Goal: Transaction & Acquisition: Subscribe to service/newsletter

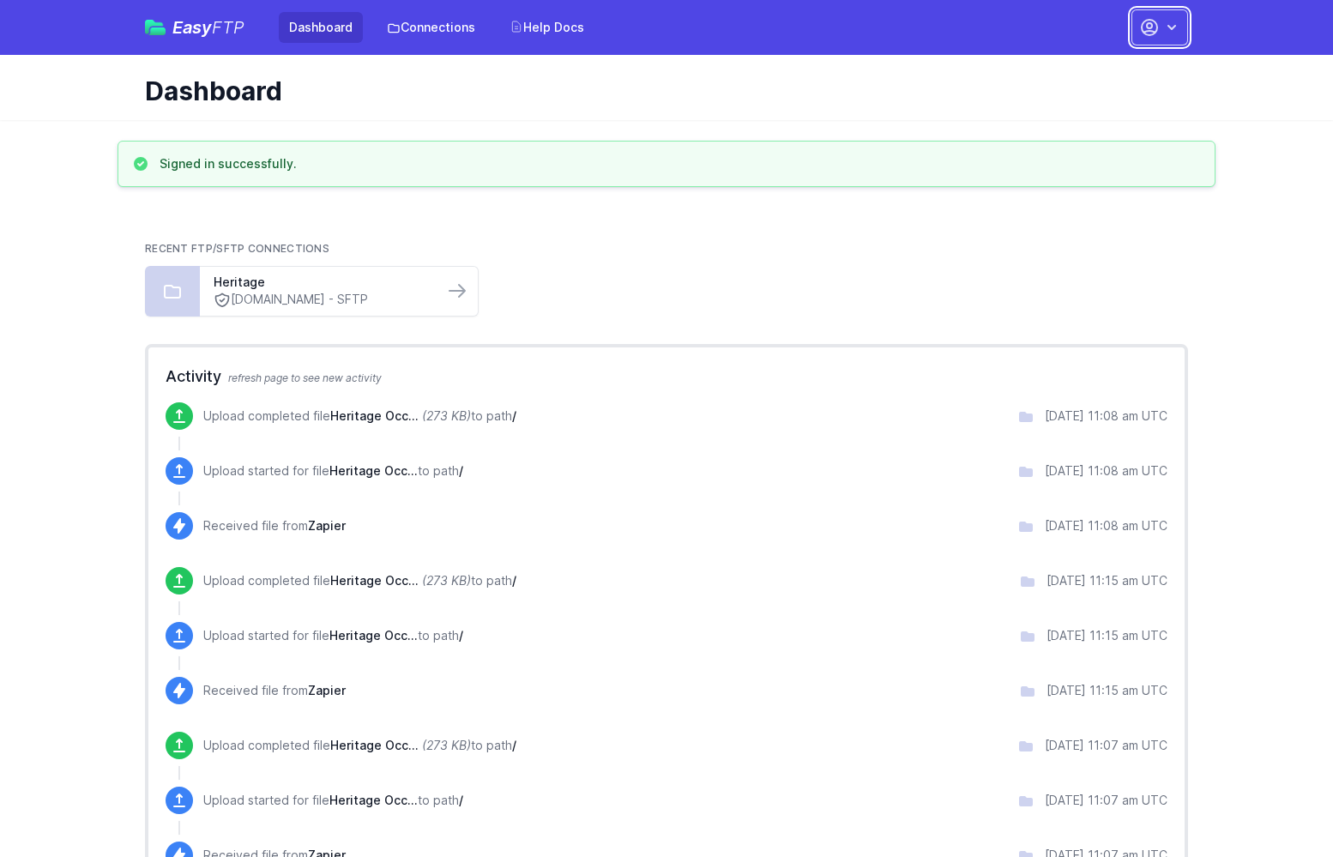
click at [1184, 13] on button "button" at bounding box center [1160, 27] width 57 height 36
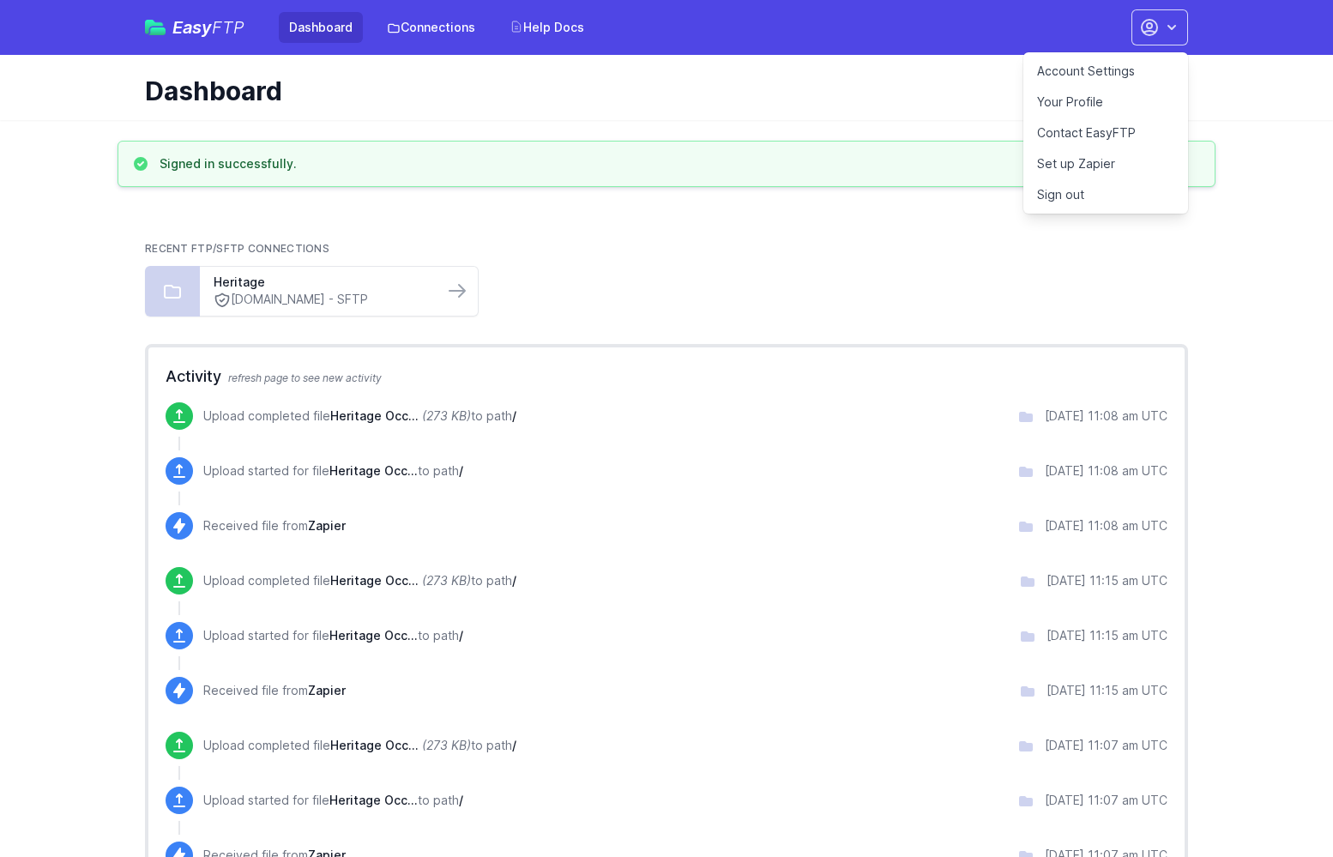
click at [1121, 67] on link "Account Settings" at bounding box center [1106, 71] width 165 height 31
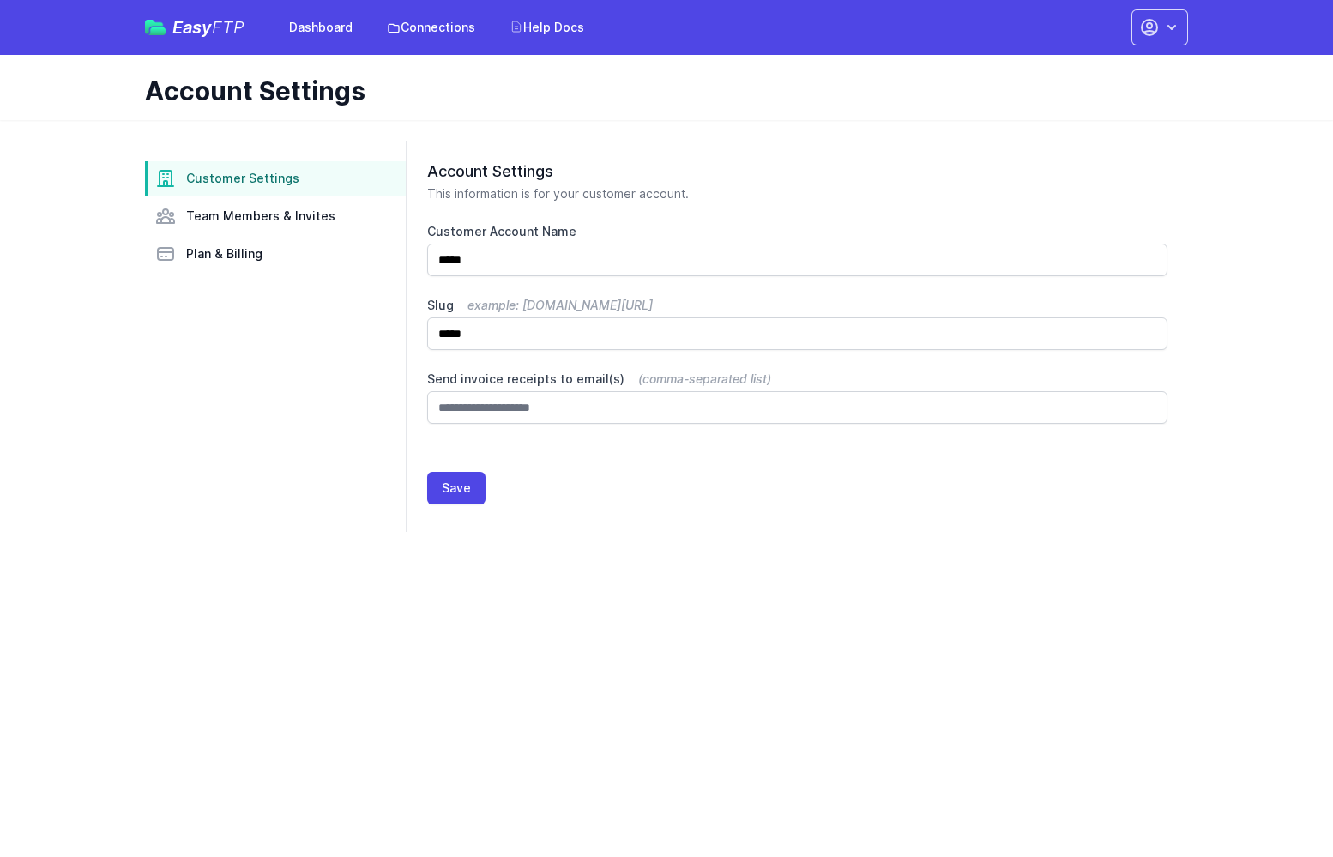
click at [234, 236] on nav "Customer Settings Team Members & Invites Plan & Billing" at bounding box center [275, 216] width 261 height 110
click at [235, 215] on span "Team Members & Invites" at bounding box center [260, 216] width 149 height 17
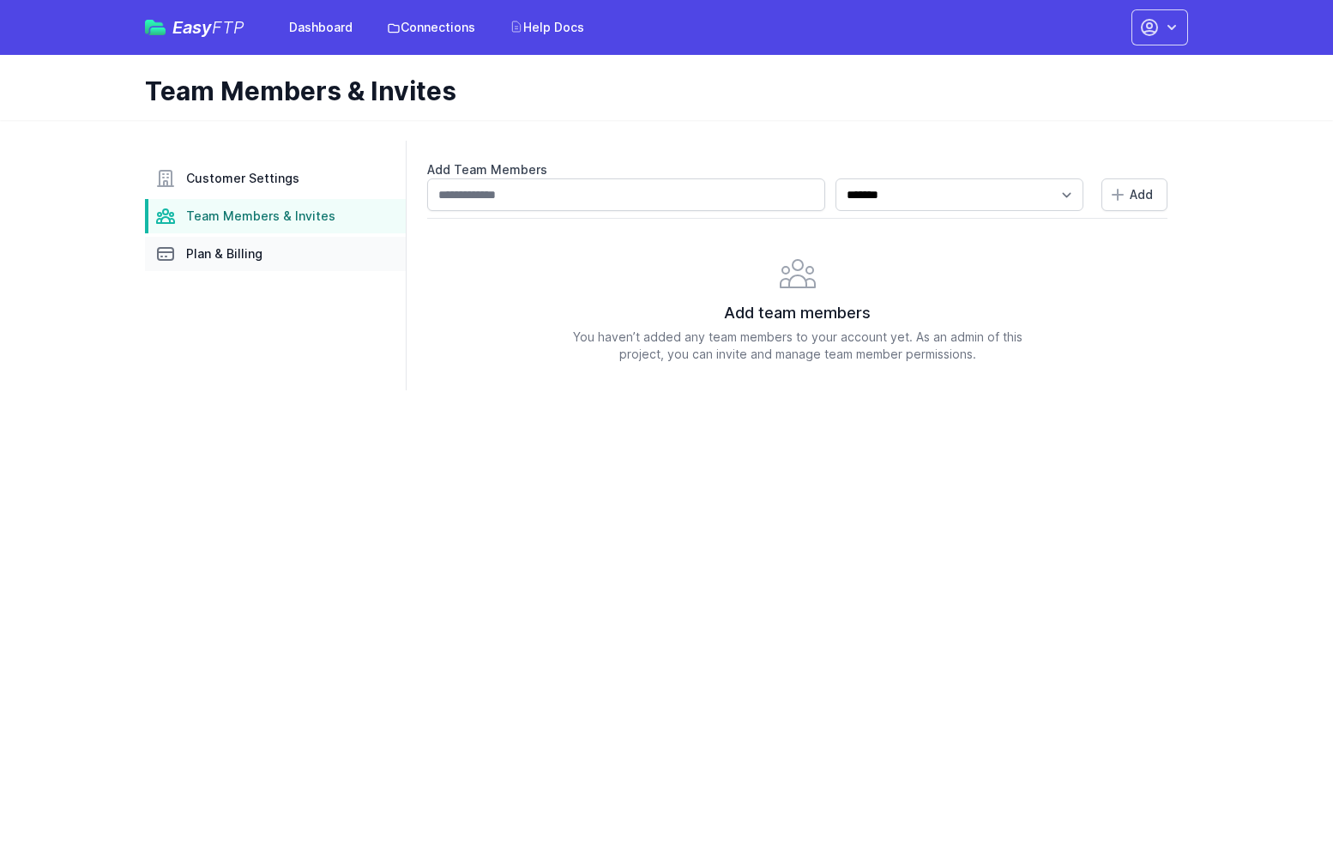
click at [235, 263] on link "Plan & Billing" at bounding box center [275, 254] width 261 height 34
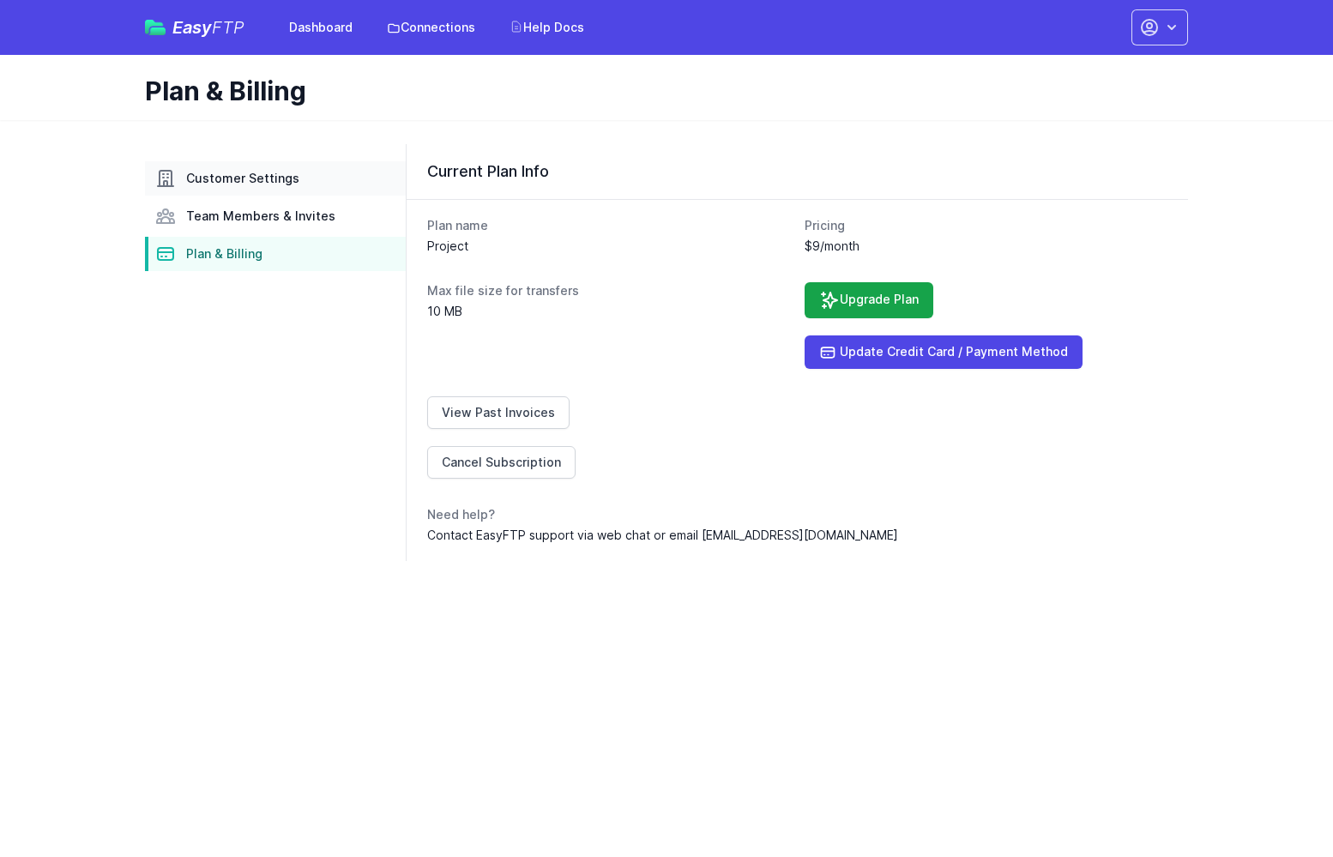
click at [280, 167] on link "Customer Settings" at bounding box center [275, 178] width 261 height 34
click at [1182, 41] on button "button" at bounding box center [1160, 27] width 57 height 36
click at [1107, 100] on link "Your Profile" at bounding box center [1106, 102] width 165 height 31
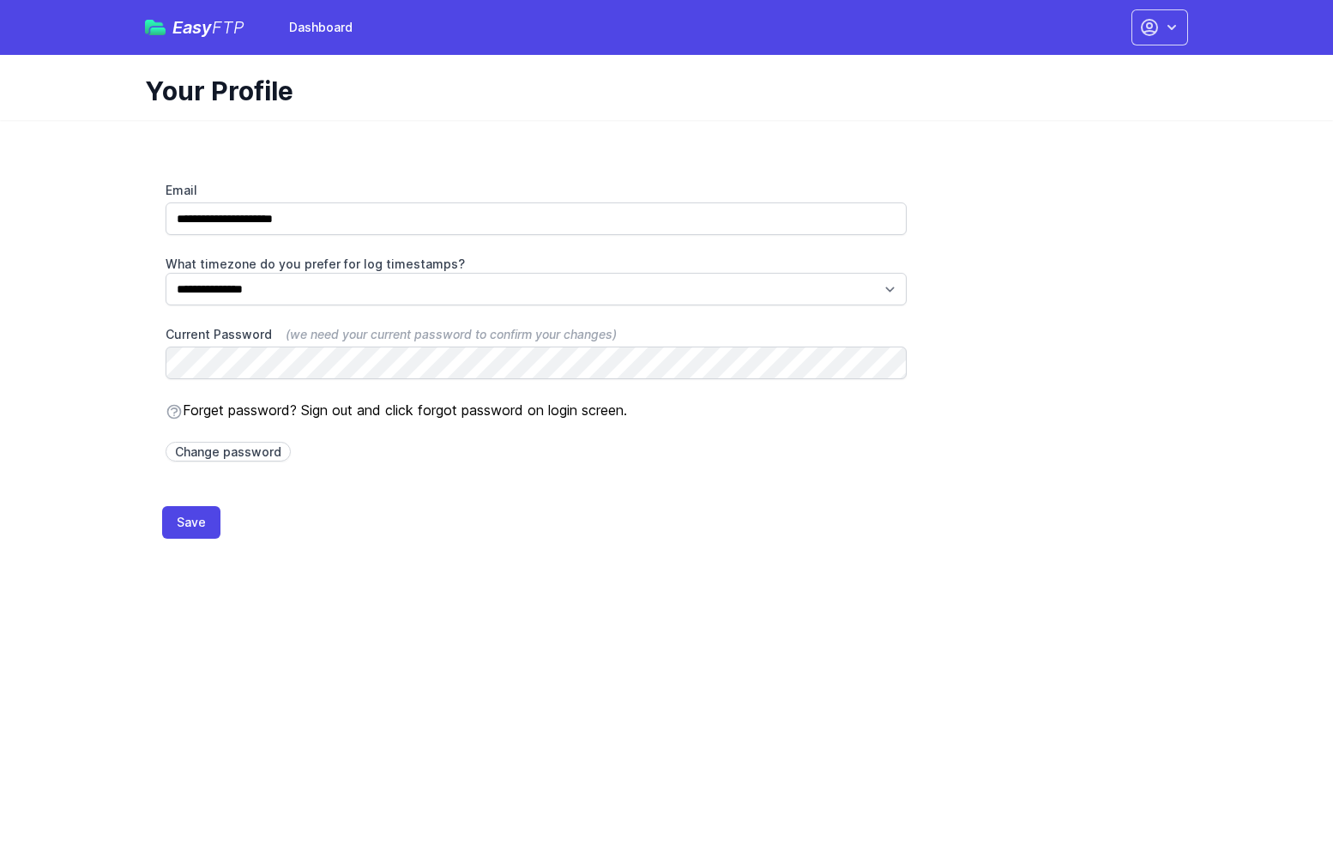
click at [204, 28] on span "Easy FTP" at bounding box center [208, 27] width 72 height 17
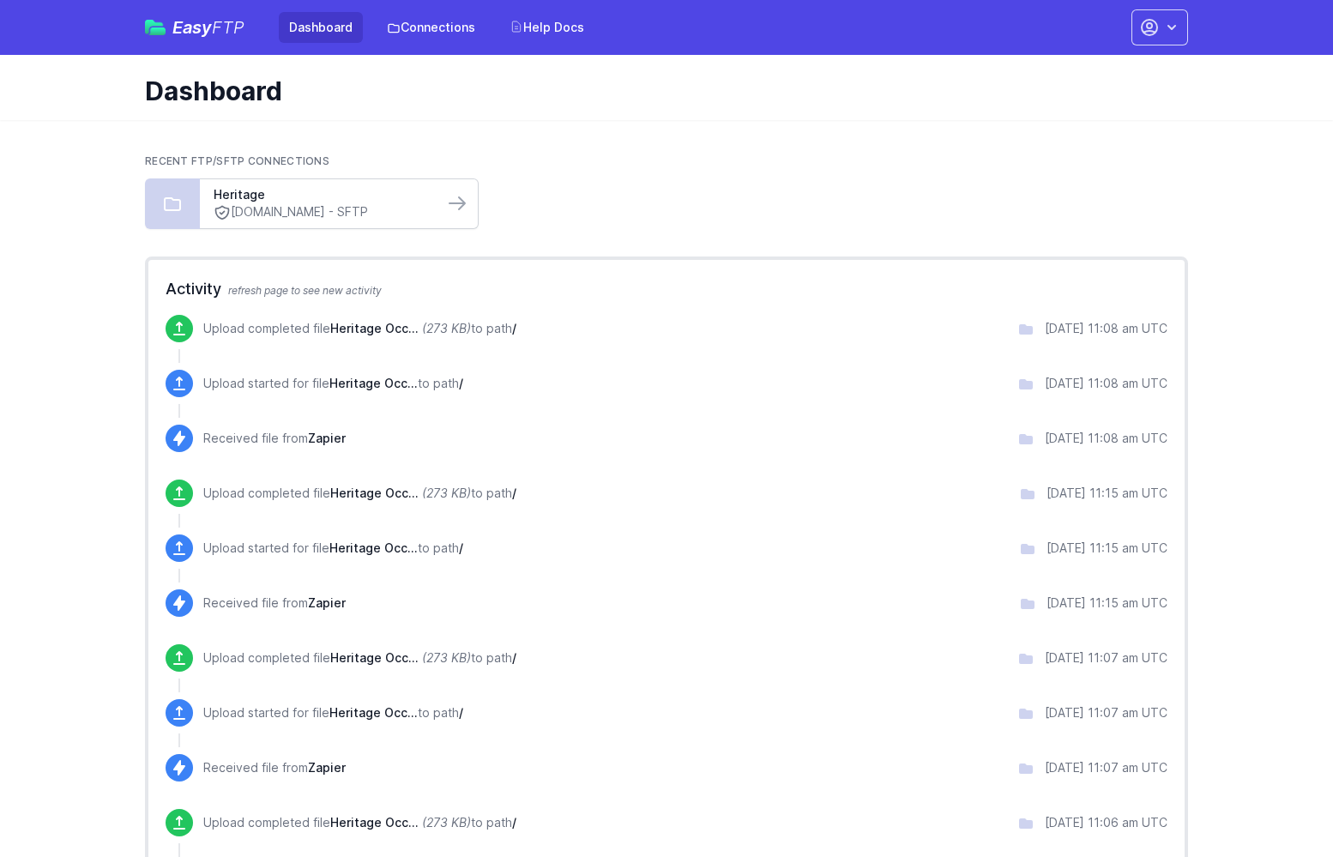
click at [261, 210] on link "[DOMAIN_NAME] - SFTP" at bounding box center [322, 212] width 216 height 18
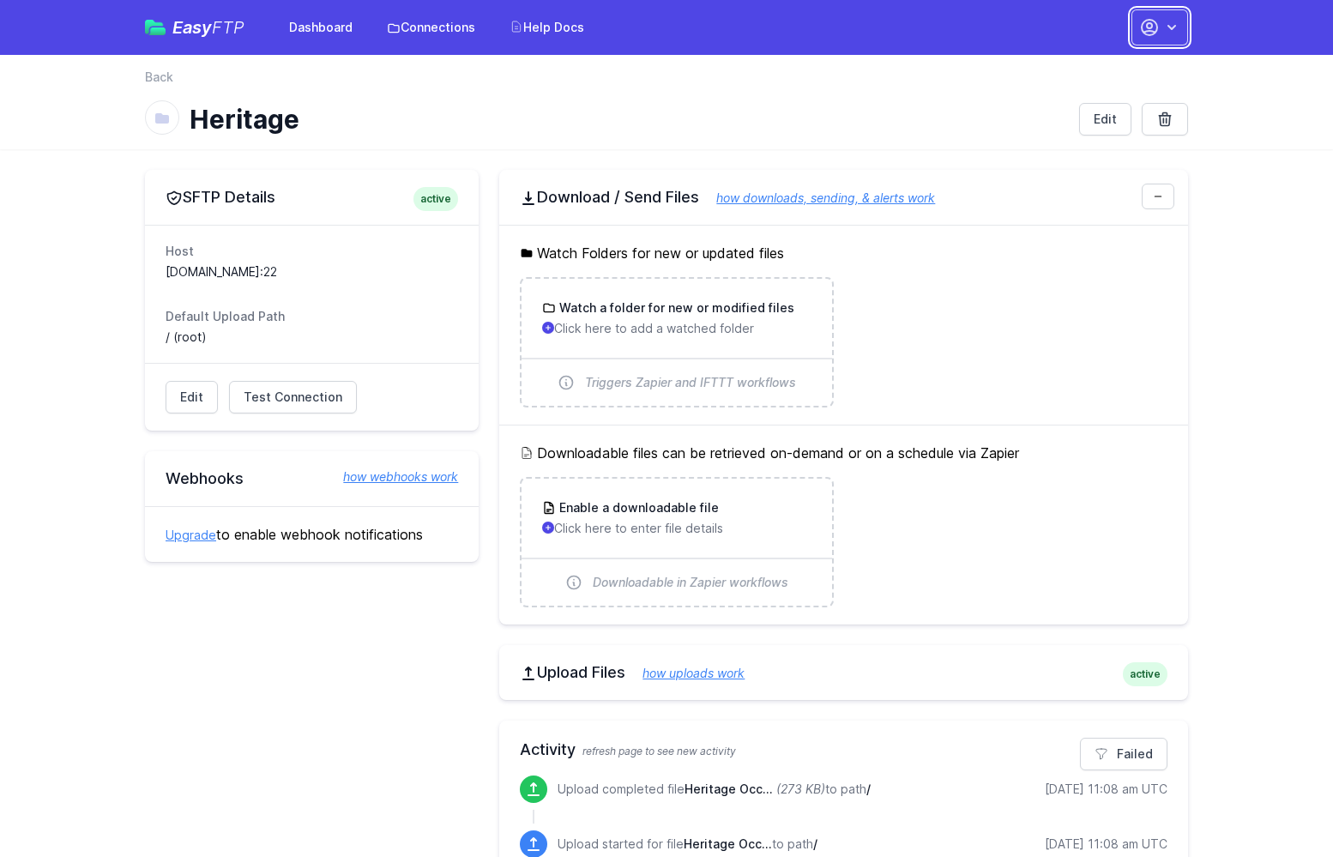
click at [1167, 38] on button "button" at bounding box center [1160, 27] width 57 height 36
click at [1073, 191] on link "Sign out" at bounding box center [1106, 194] width 165 height 31
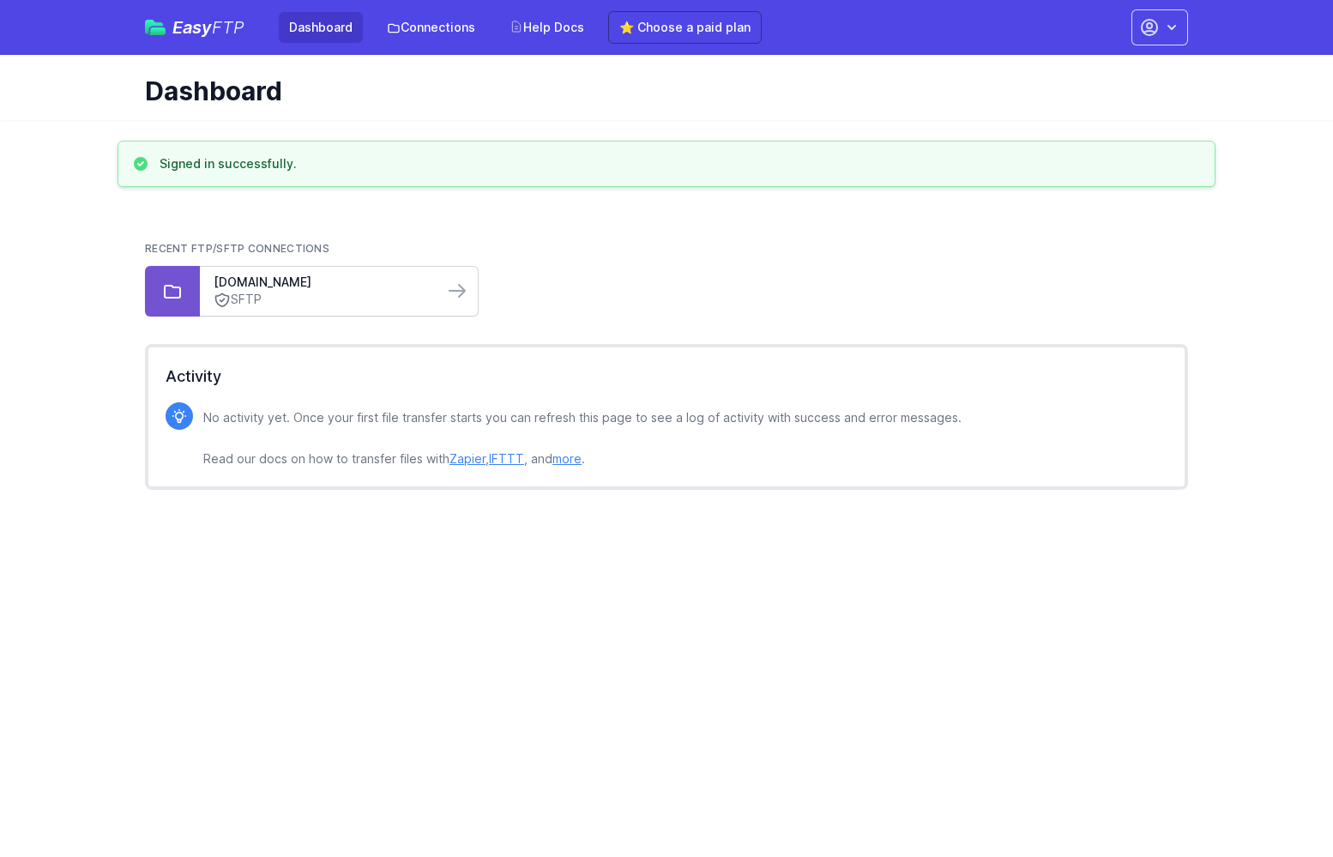
click at [269, 312] on div "sftp.jobwise.com SFTP" at bounding box center [322, 291] width 244 height 49
click at [269, 299] on link "SFTP" at bounding box center [322, 300] width 216 height 18
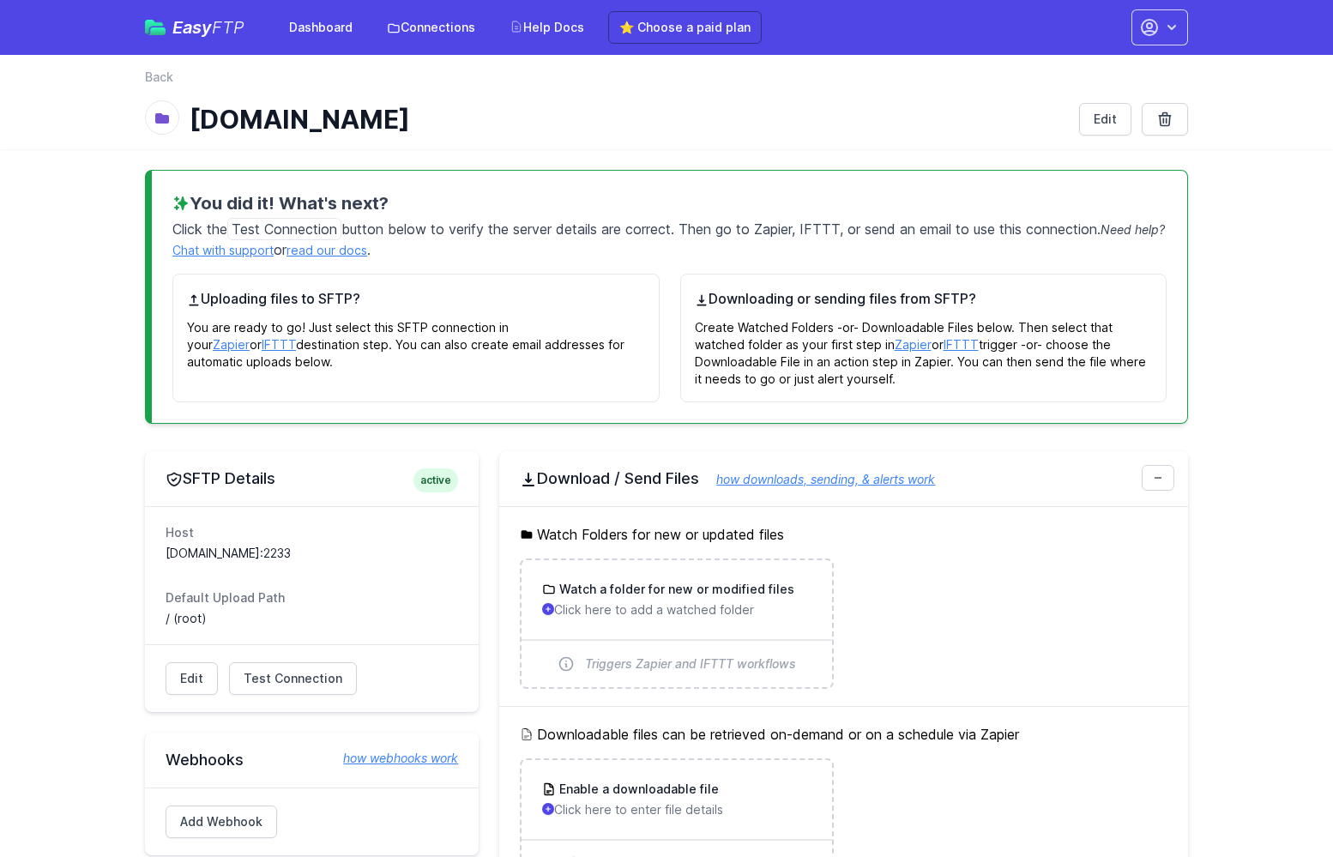
click at [129, 239] on div "You did it! What's next? Click the Test Connection button below to verify the s…" at bounding box center [667, 724] width 1098 height 1151
click at [689, 24] on link "⭐ Choose a paid plan" at bounding box center [685, 27] width 154 height 33
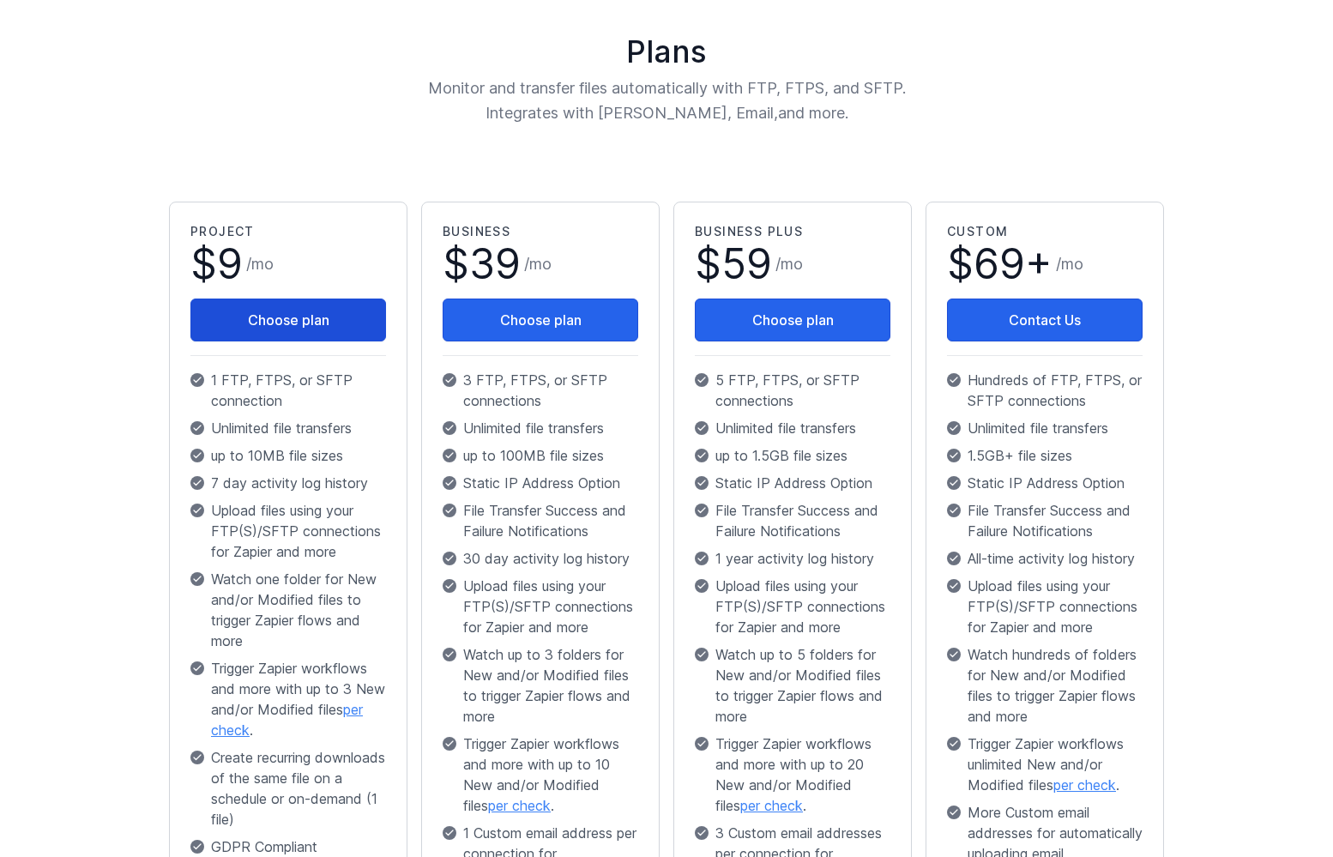
scroll to position [203, 0]
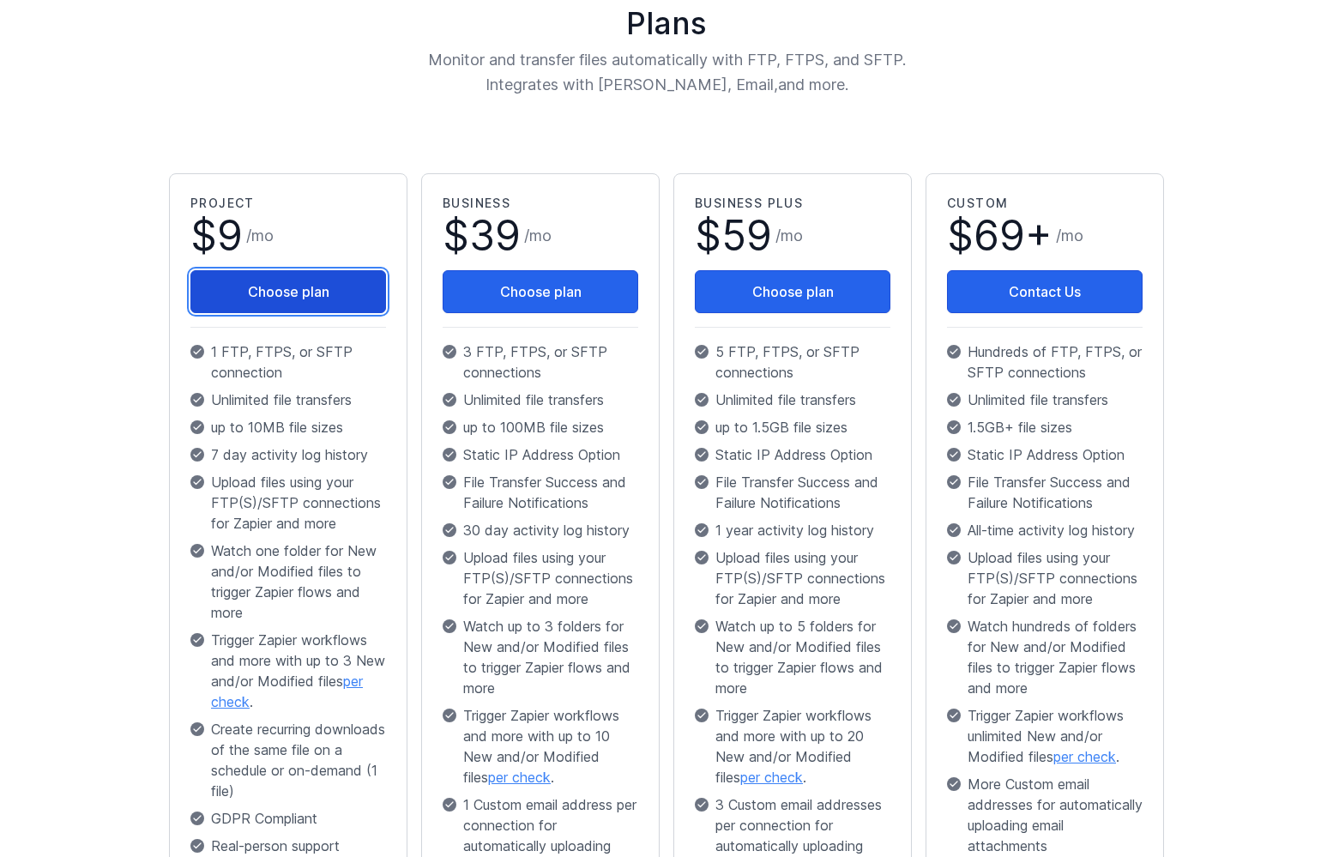
click at [313, 299] on button "Choose plan" at bounding box center [288, 291] width 196 height 43
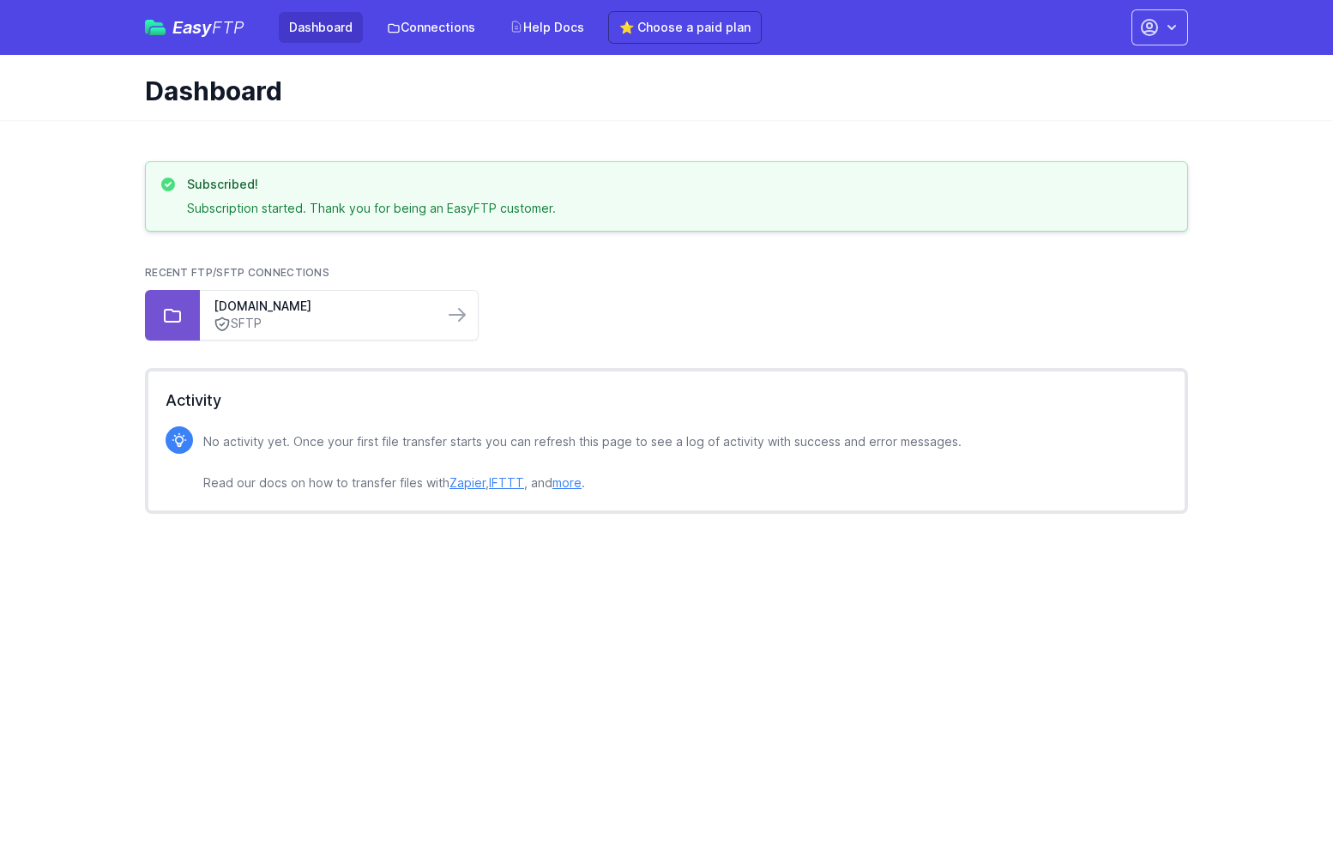
click at [340, 29] on link "Dashboard" at bounding box center [321, 27] width 84 height 31
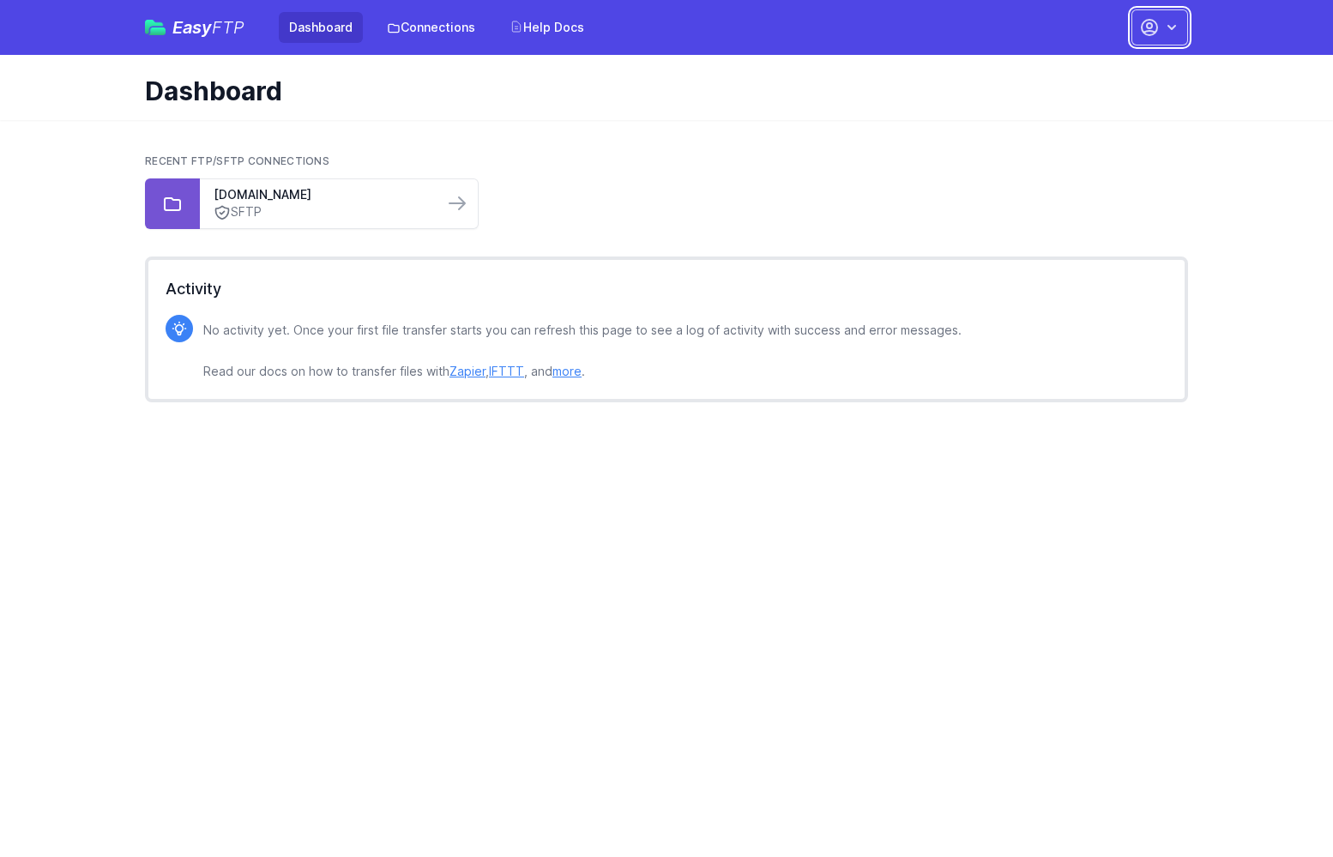
click at [1141, 15] on button "button" at bounding box center [1160, 27] width 57 height 36
click at [1121, 97] on link "Your Profile" at bounding box center [1106, 102] width 165 height 31
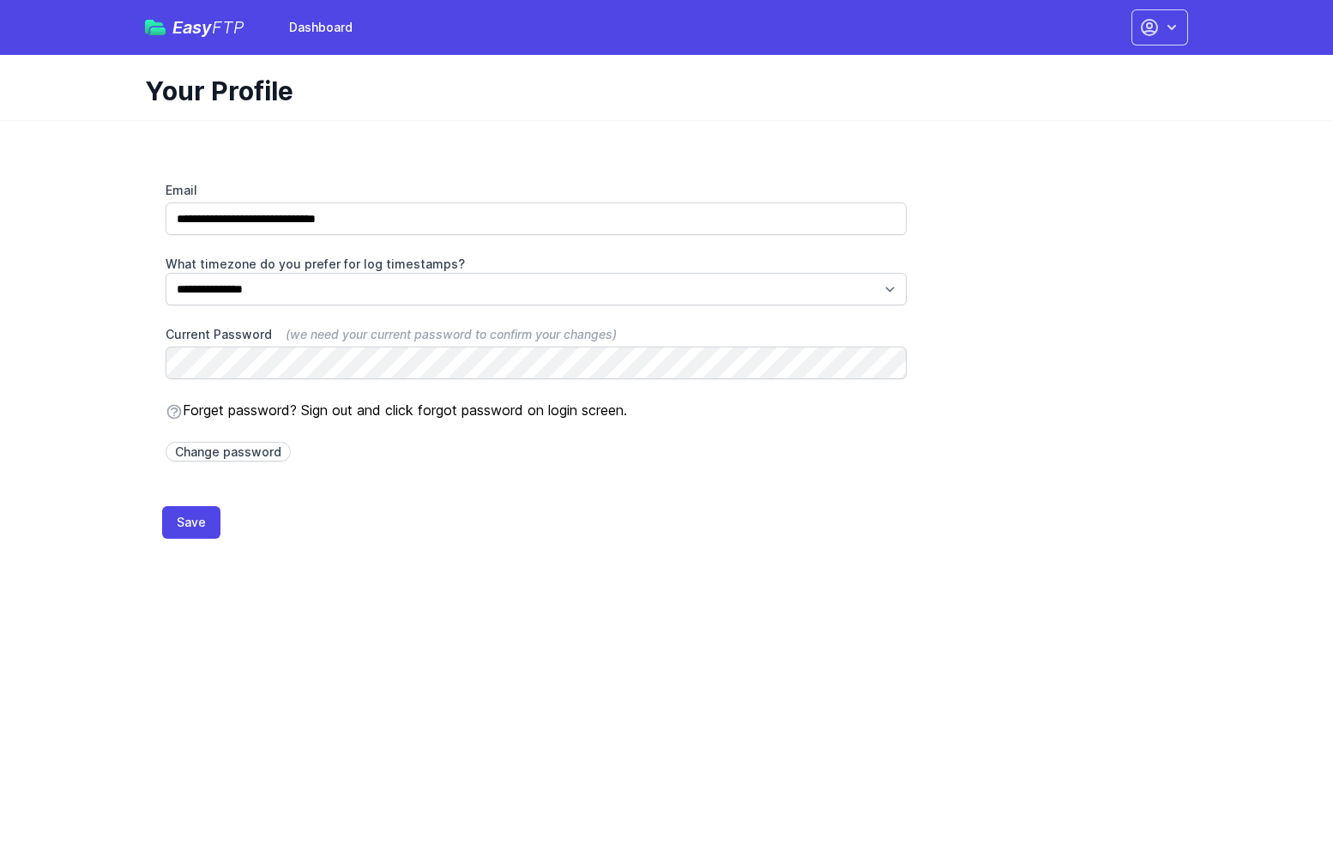
click at [379, 217] on input "**********" at bounding box center [536, 218] width 741 height 33
